Goal: Transaction & Acquisition: Purchase product/service

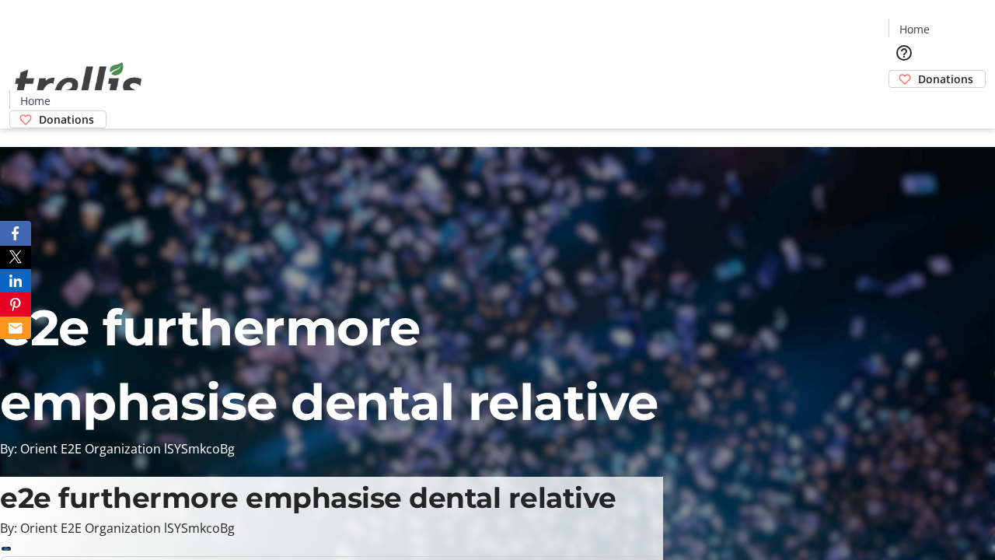
click at [918, 71] on span "Donations" at bounding box center [945, 79] width 55 height 16
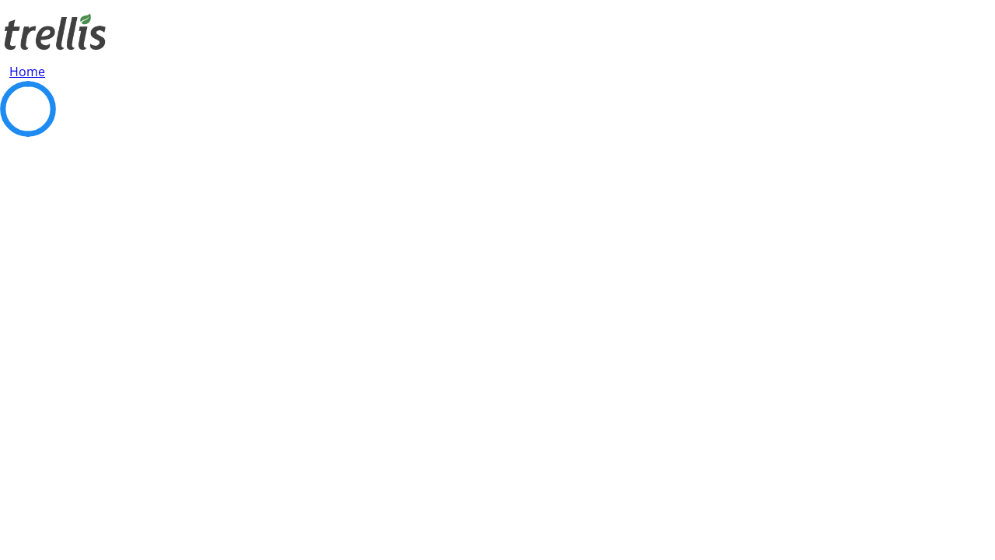
select select "CA"
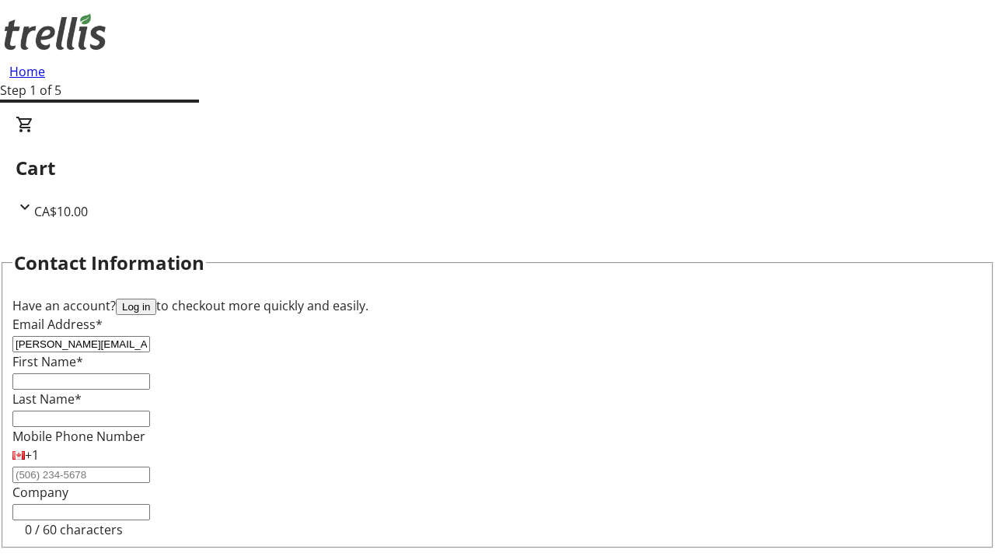
type input "[PERSON_NAME][EMAIL_ADDRESS][DOMAIN_NAME]"
type input "[PERSON_NAME]"
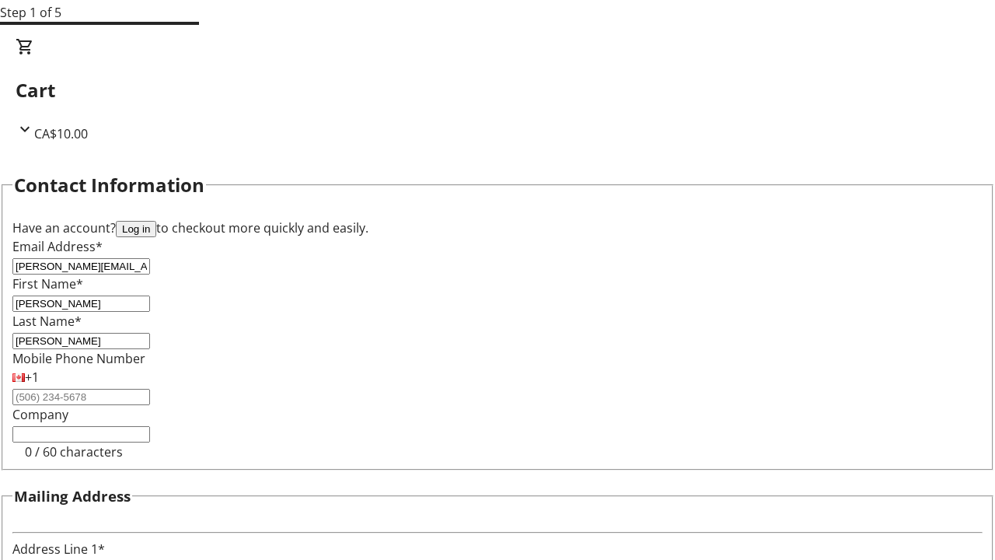
type input "[STREET_ADDRESS][PERSON_NAME]"
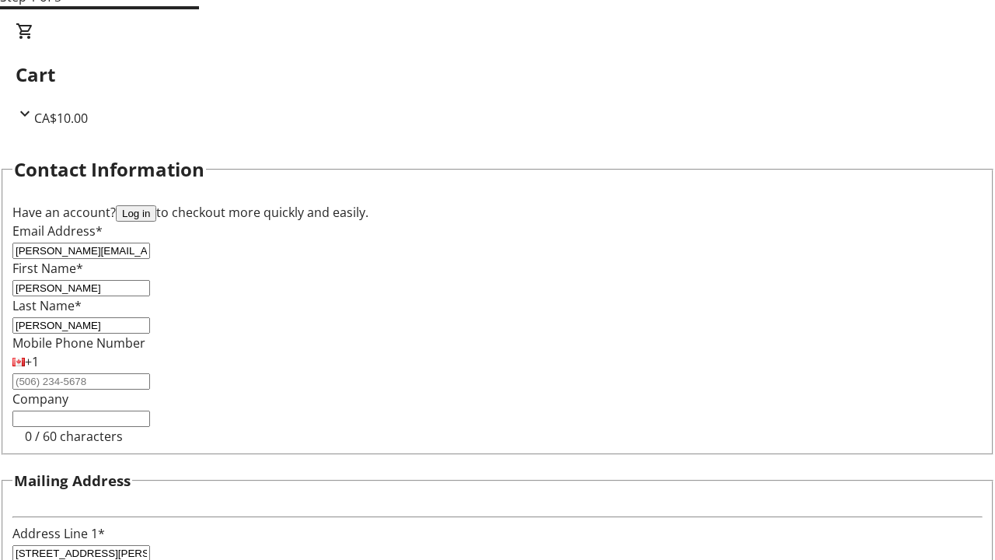
type input "Kelowna"
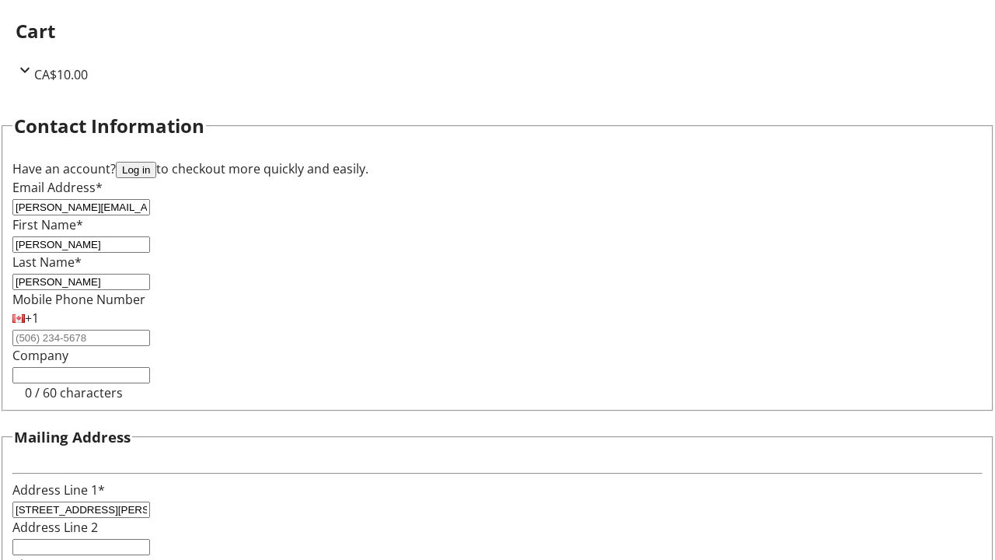
select select "BC"
type input "Kelowna"
type input "V1Y 0C2"
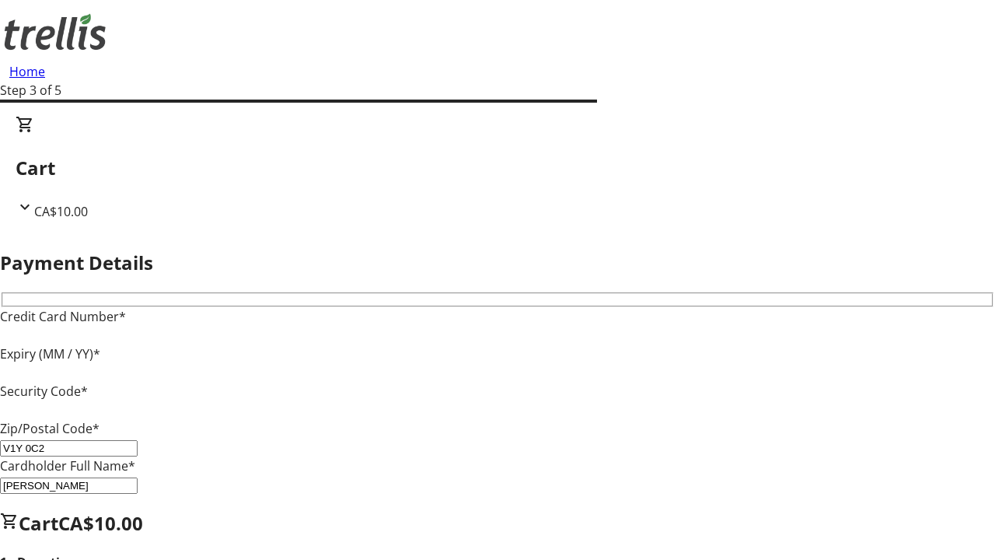
type input "V1Y 0C2"
